Goal: Navigation & Orientation: Find specific page/section

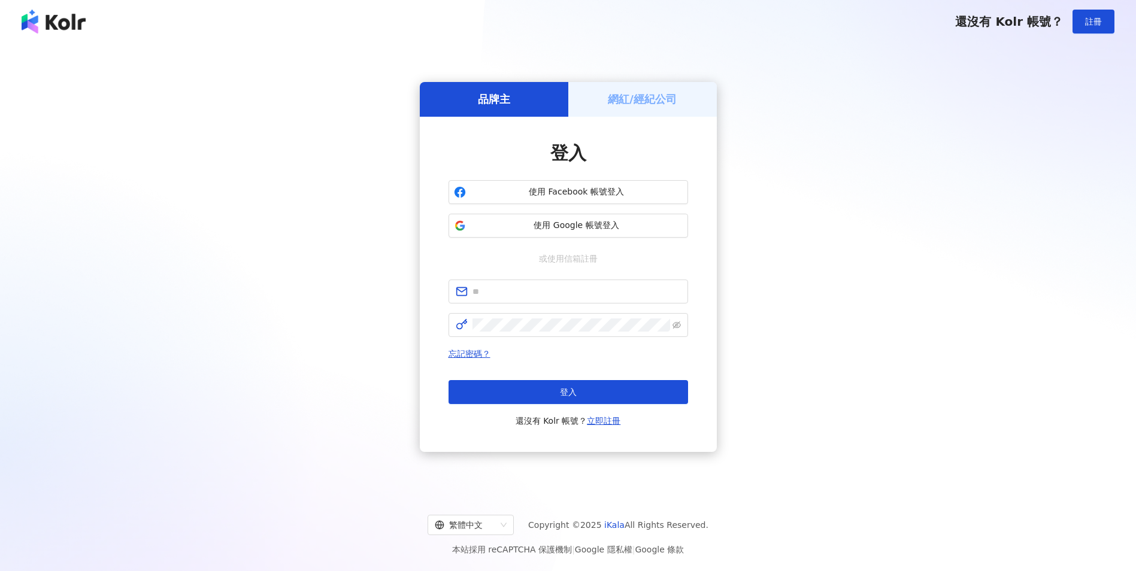
click at [630, 110] on div "網紅/經紀公司" at bounding box center [642, 99] width 149 height 34
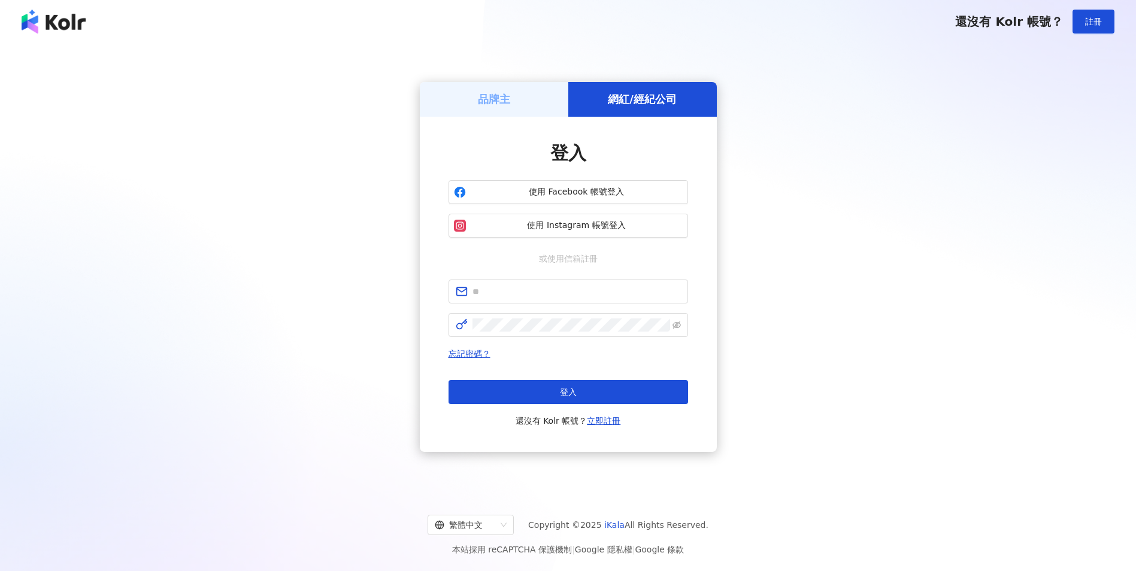
click at [529, 104] on div "品牌主" at bounding box center [494, 99] width 149 height 34
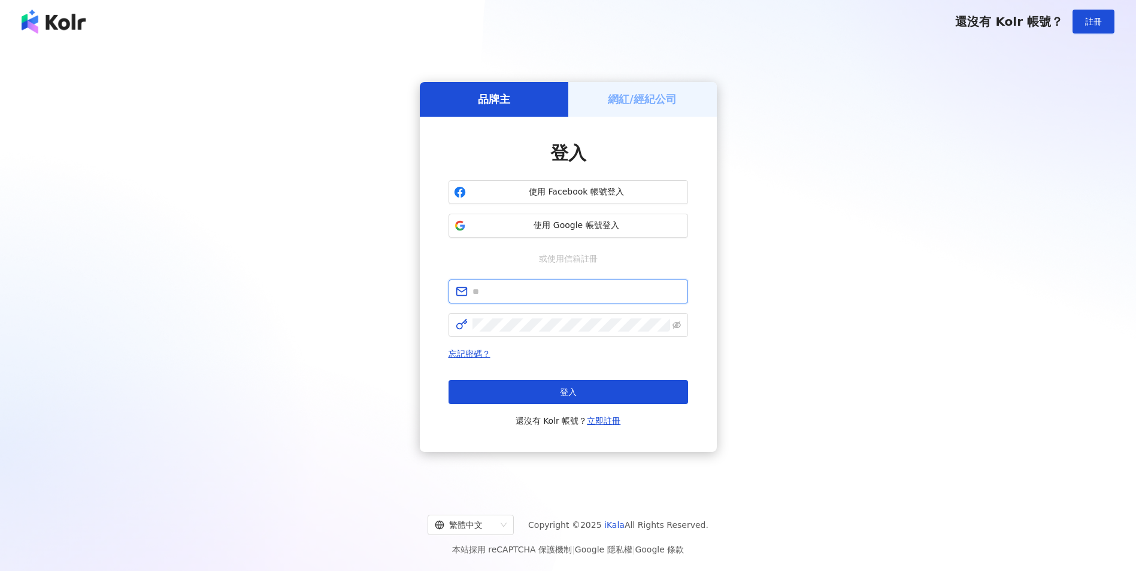
click at [530, 293] on input "text" at bounding box center [577, 291] width 208 height 13
paste input "**********"
type input "**********"
click at [615, 314] on span at bounding box center [569, 325] width 240 height 24
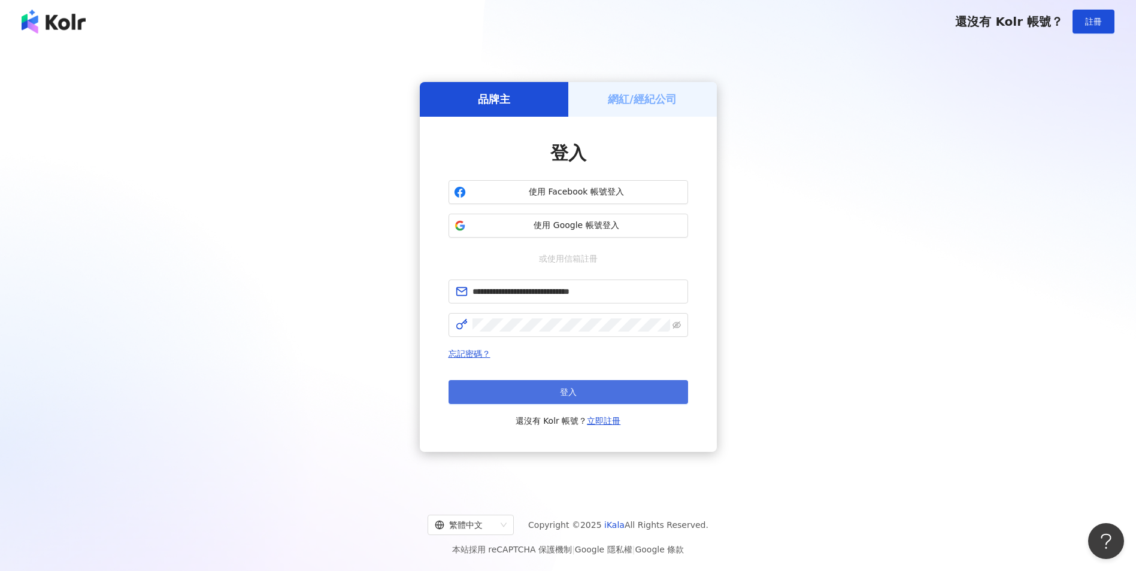
click at [597, 394] on button "登入" at bounding box center [569, 392] width 240 height 24
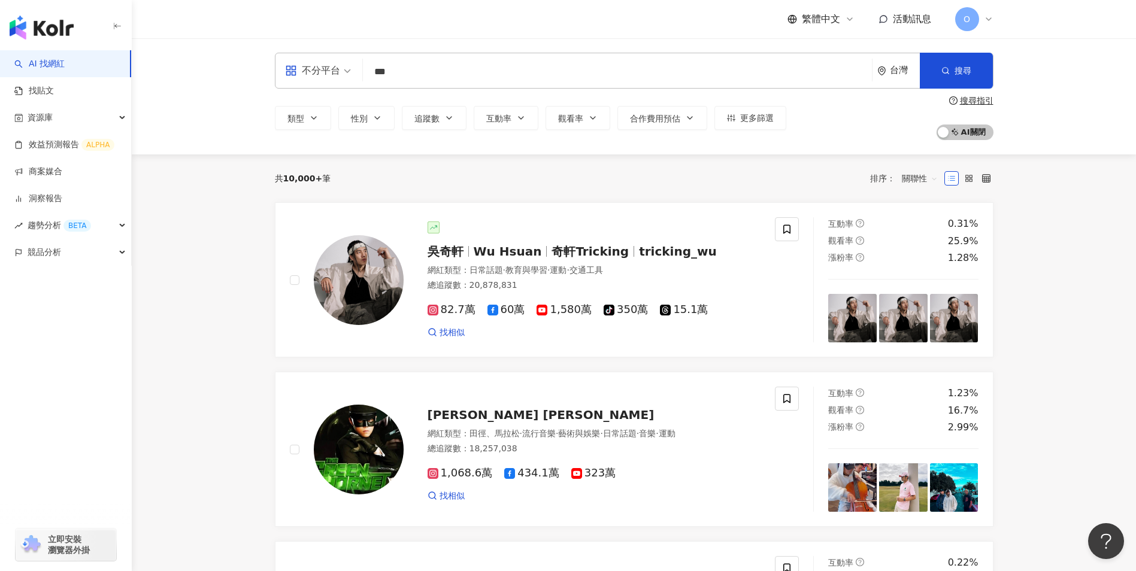
type input "***"
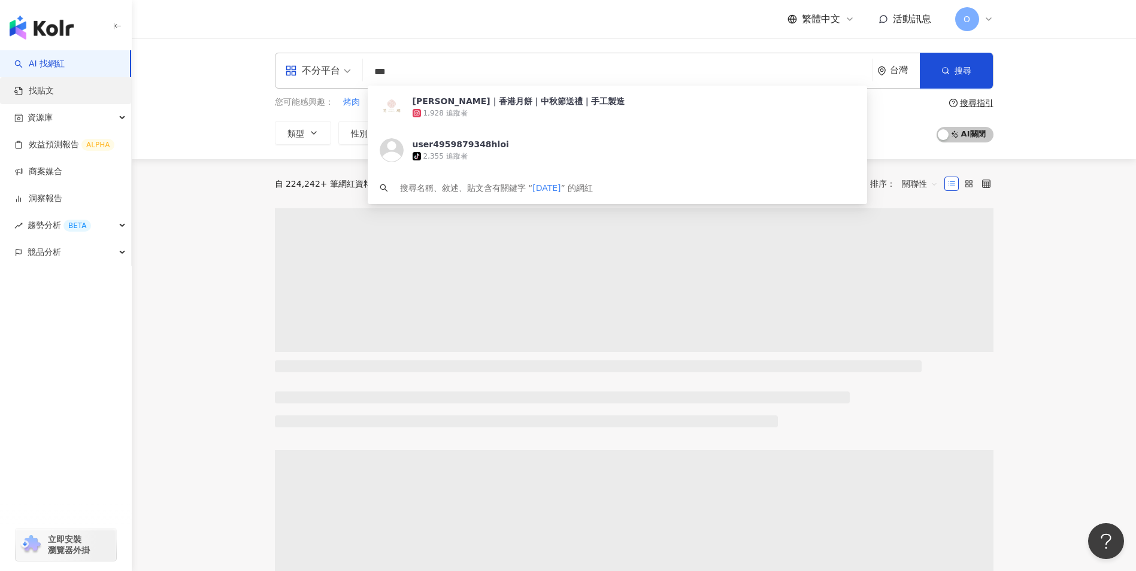
click at [54, 91] on link "找貼文" at bounding box center [34, 91] width 40 height 12
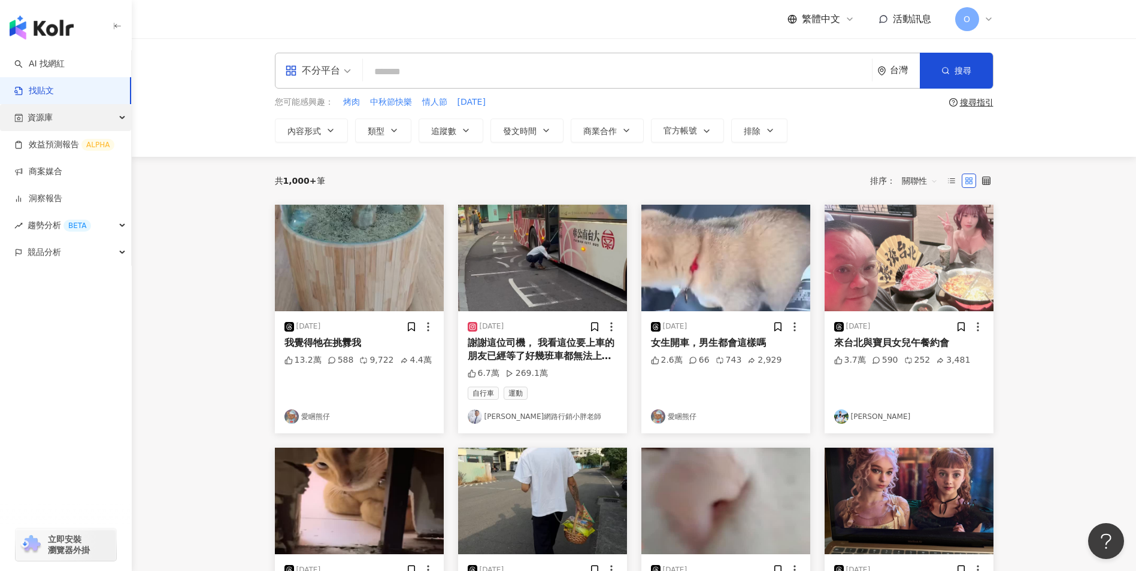
click at [89, 118] on div "資源庫" at bounding box center [65, 117] width 131 height 27
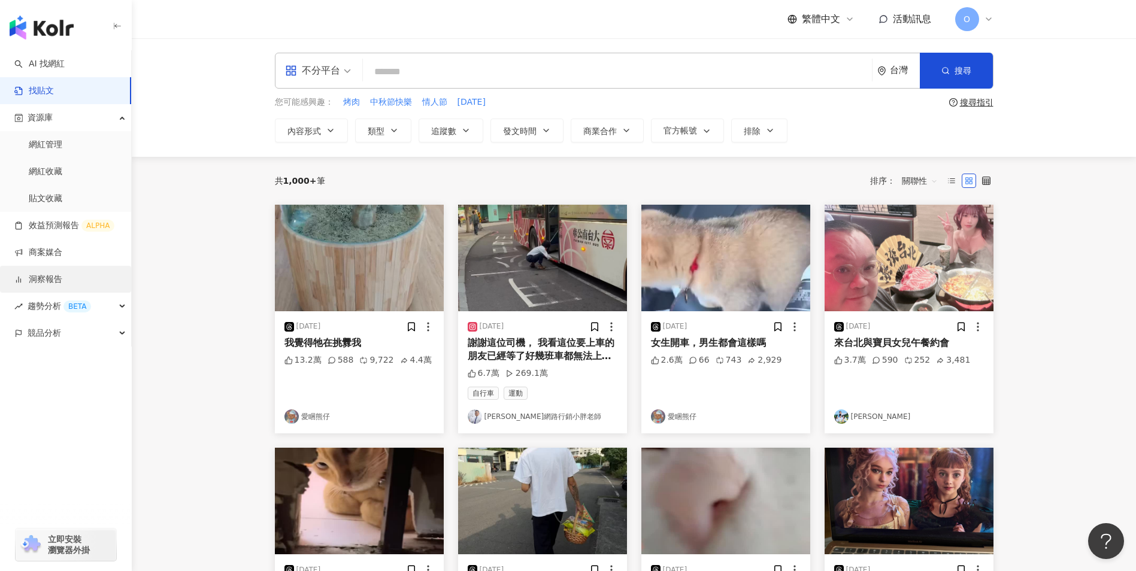
click at [56, 275] on link "洞察報告" at bounding box center [38, 280] width 48 height 12
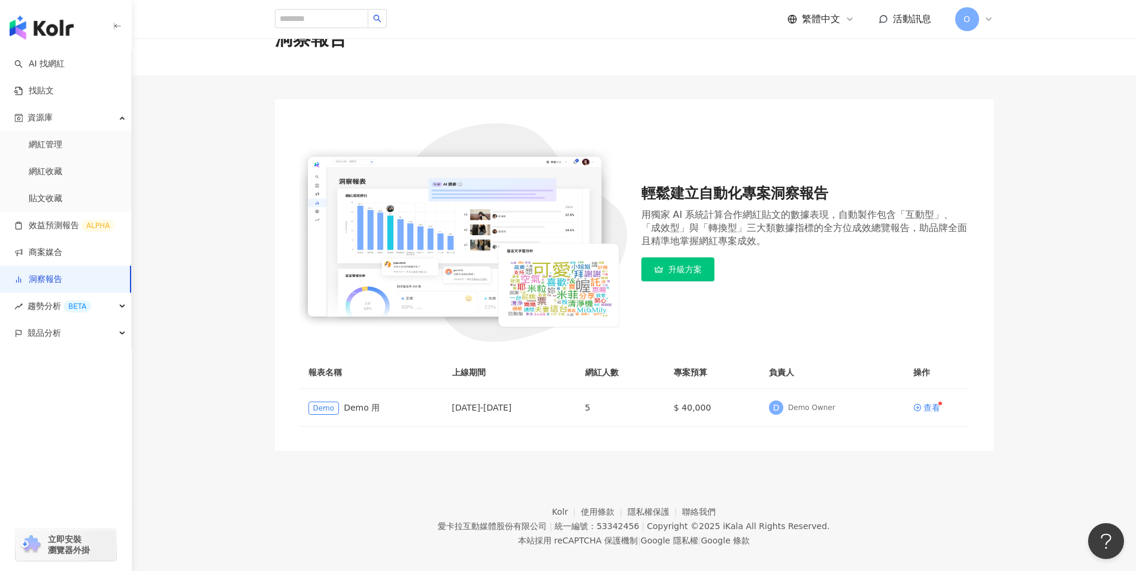
scroll to position [55, 0]
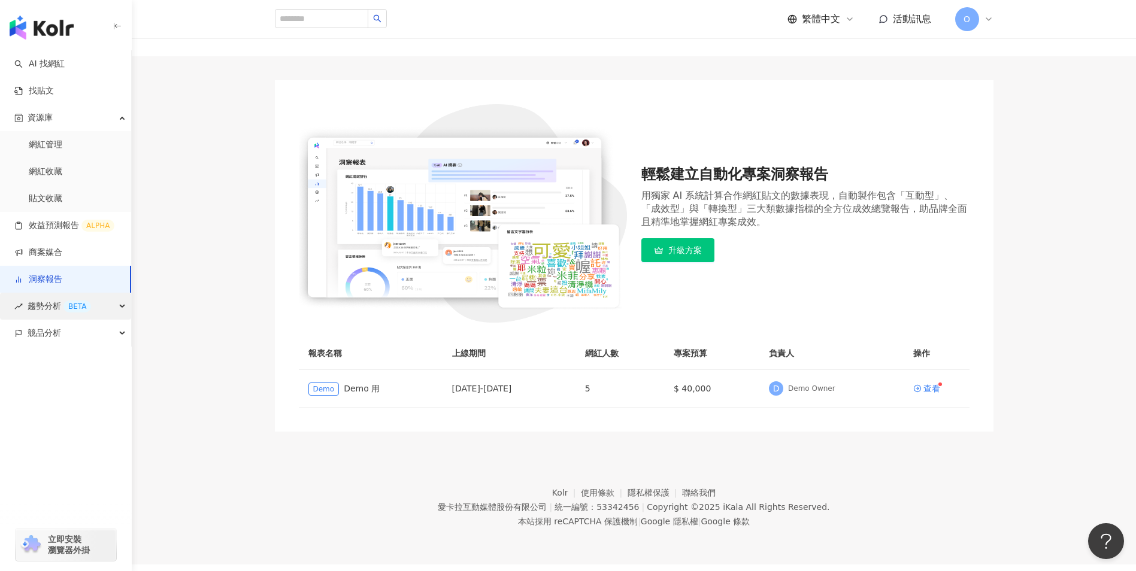
click at [112, 314] on div "趨勢分析 BETA" at bounding box center [65, 306] width 131 height 27
click at [83, 333] on link "Hashtag 排行" at bounding box center [56, 334] width 55 height 12
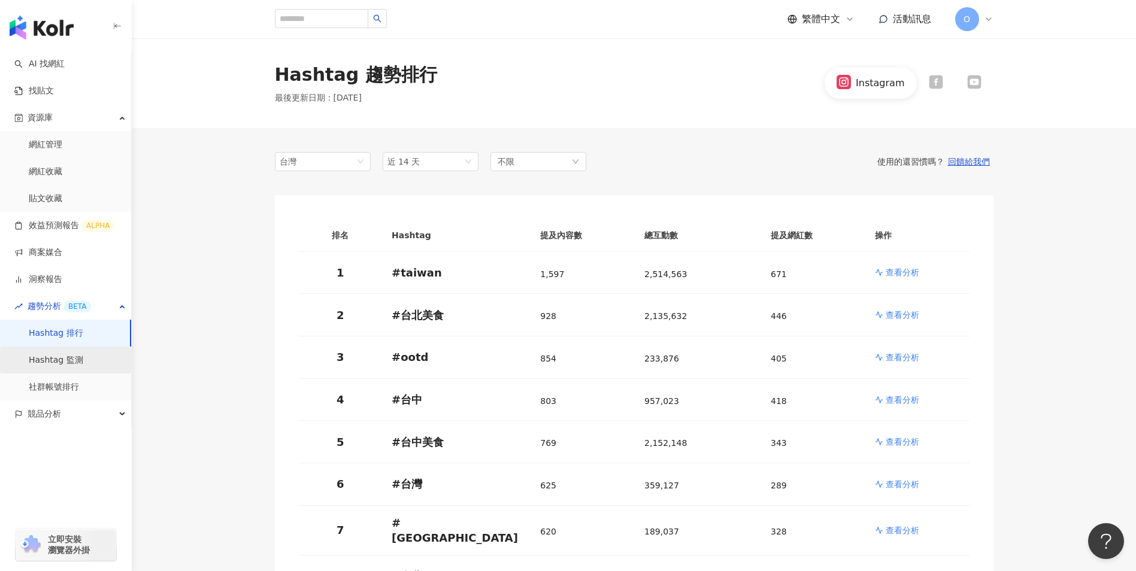
click at [83, 367] on link "Hashtag 監測" at bounding box center [56, 361] width 55 height 12
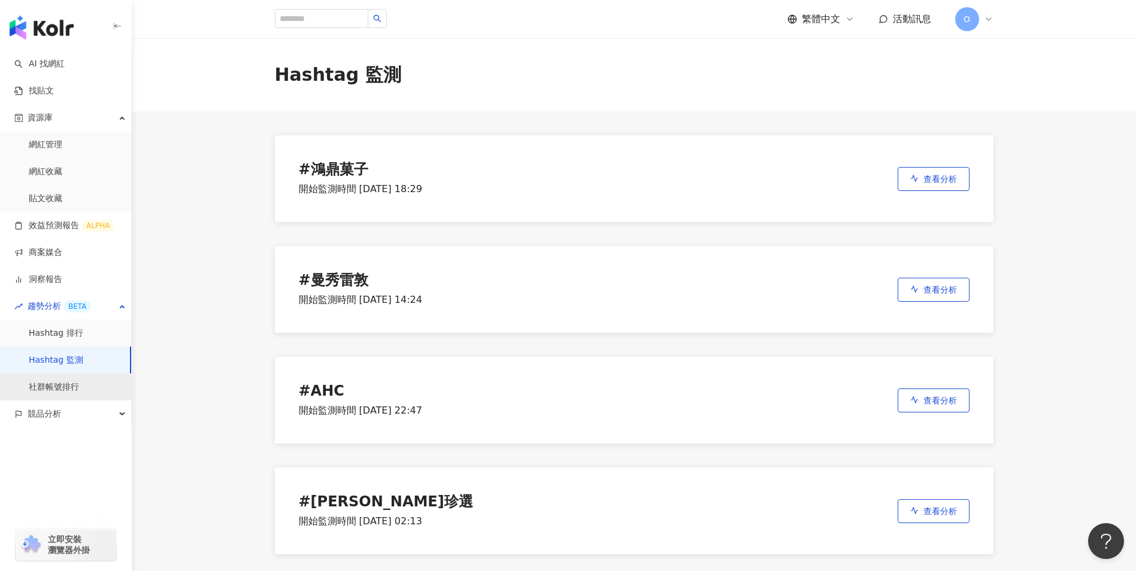
click at [79, 382] on link "社群帳號排行" at bounding box center [54, 388] width 50 height 12
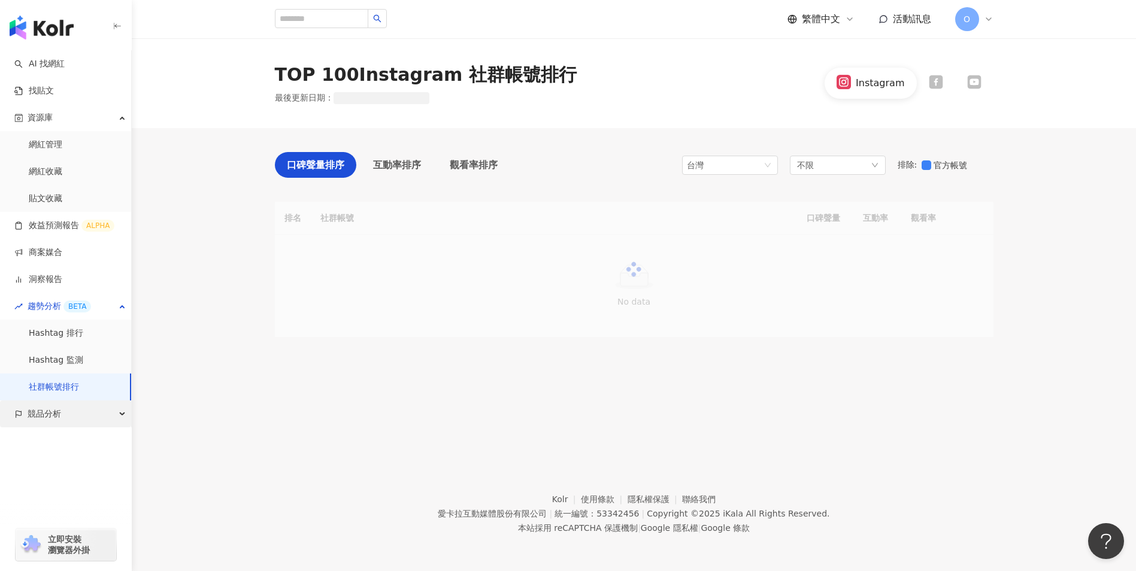
click at [73, 409] on div "競品分析" at bounding box center [65, 414] width 131 height 27
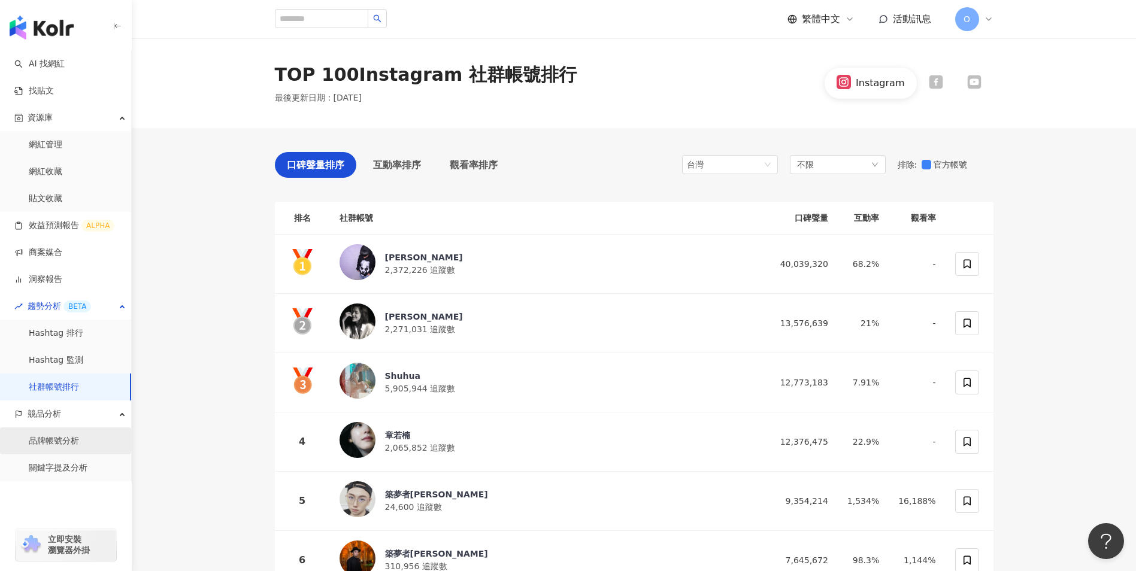
click at [72, 444] on link "品牌帳號分析" at bounding box center [54, 441] width 50 height 12
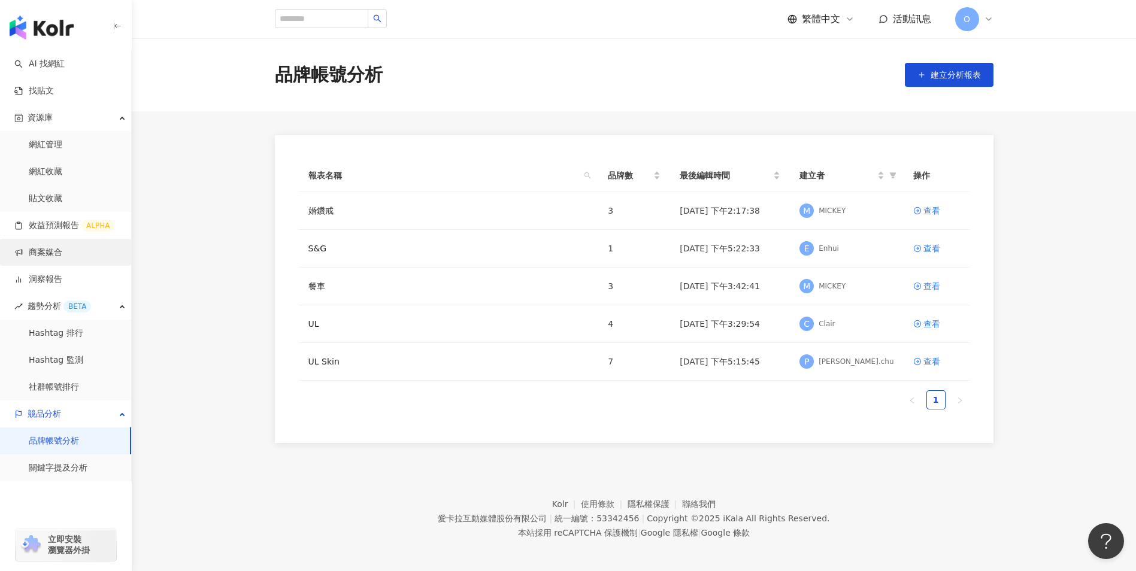
click at [62, 247] on link "商案媒合" at bounding box center [38, 253] width 48 height 12
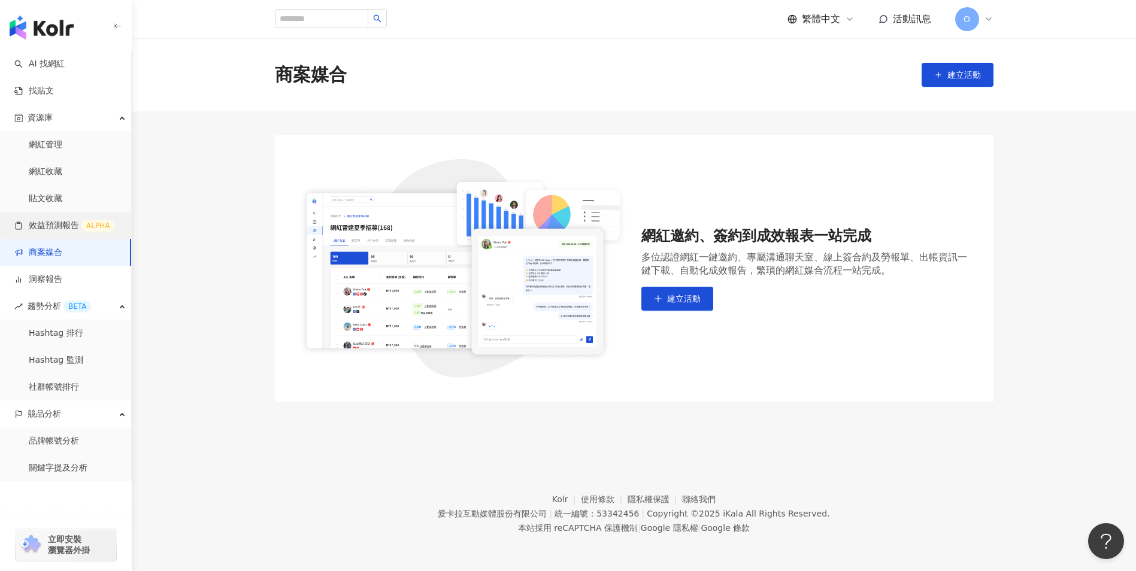
click at [92, 220] on link "效益預測報告 ALPHA" at bounding box center [64, 226] width 100 height 12
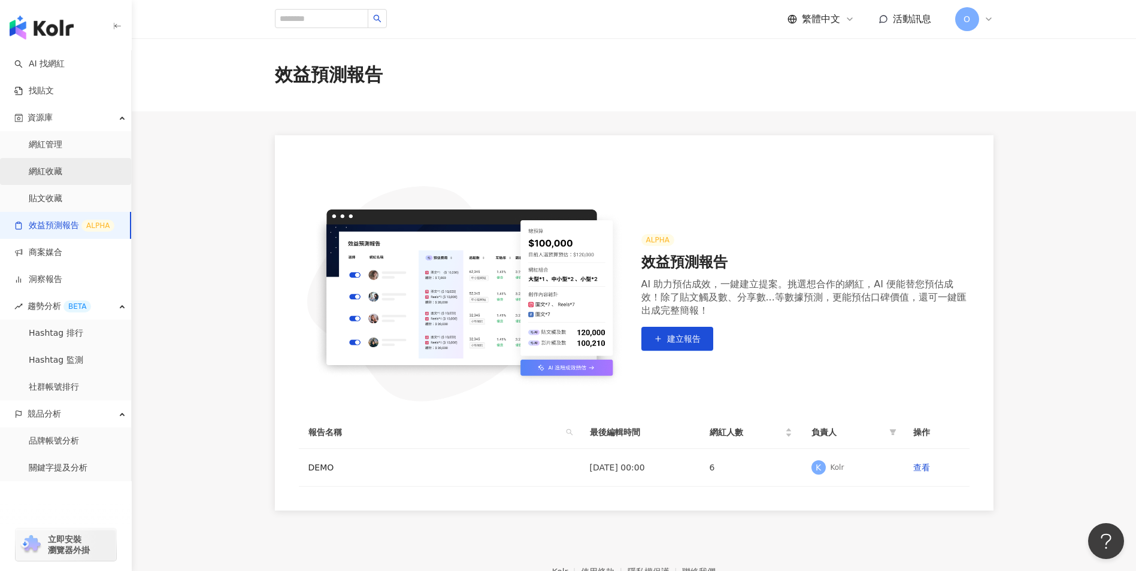
click at [62, 178] on link "網紅收藏" at bounding box center [46, 172] width 34 height 12
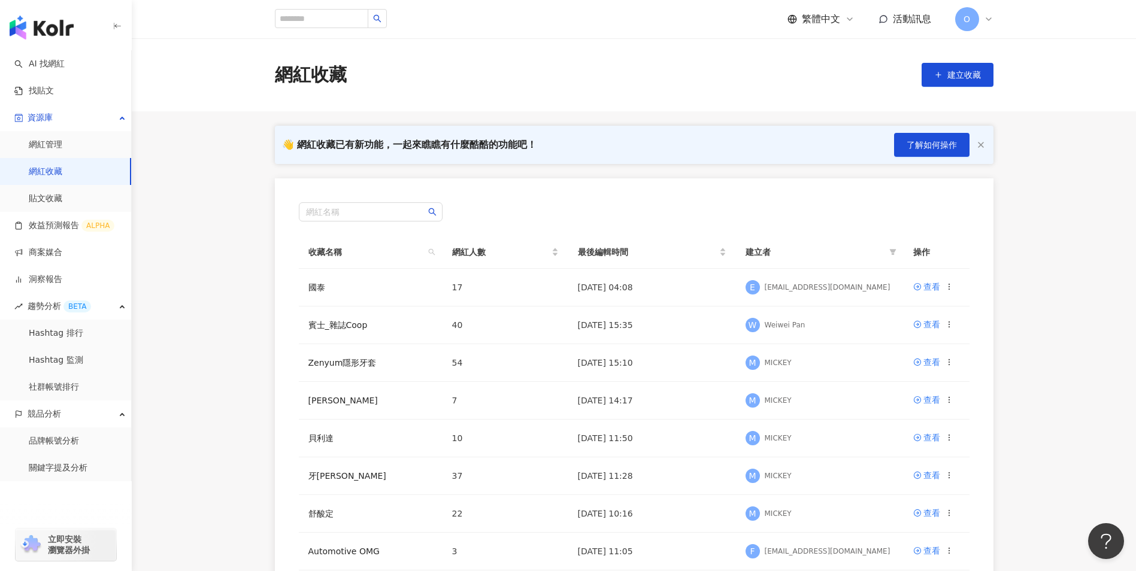
click at [62, 166] on link "網紅收藏" at bounding box center [46, 172] width 34 height 12
click at [54, 178] on link "網紅收藏" at bounding box center [46, 172] width 34 height 12
click at [52, 151] on link "網紅管理" at bounding box center [46, 145] width 34 height 12
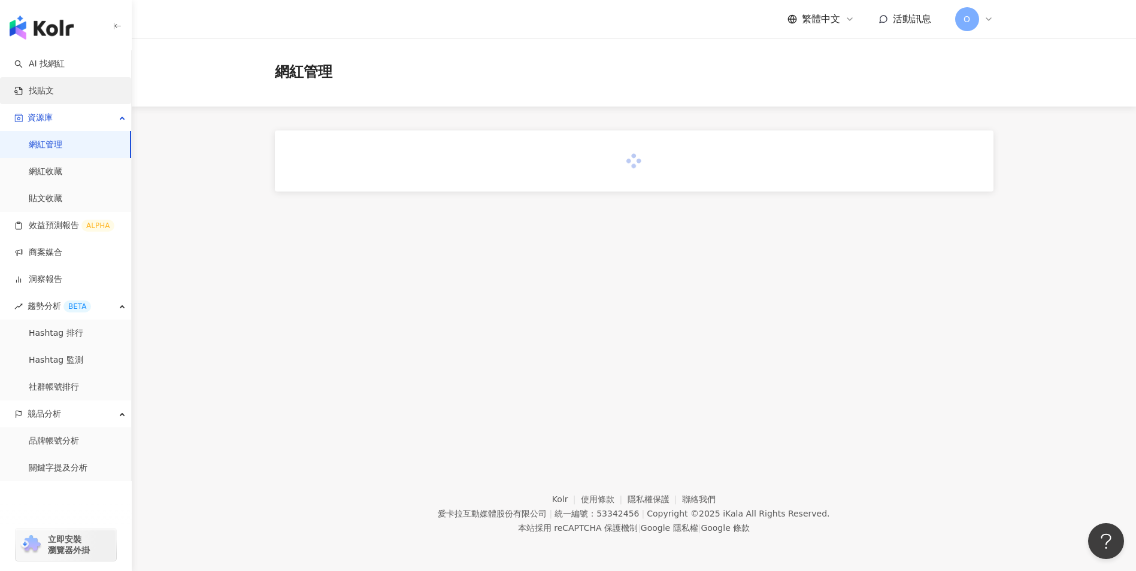
click at [54, 89] on link "找貼文" at bounding box center [34, 91] width 40 height 12
